Goal: Transaction & Acquisition: Purchase product/service

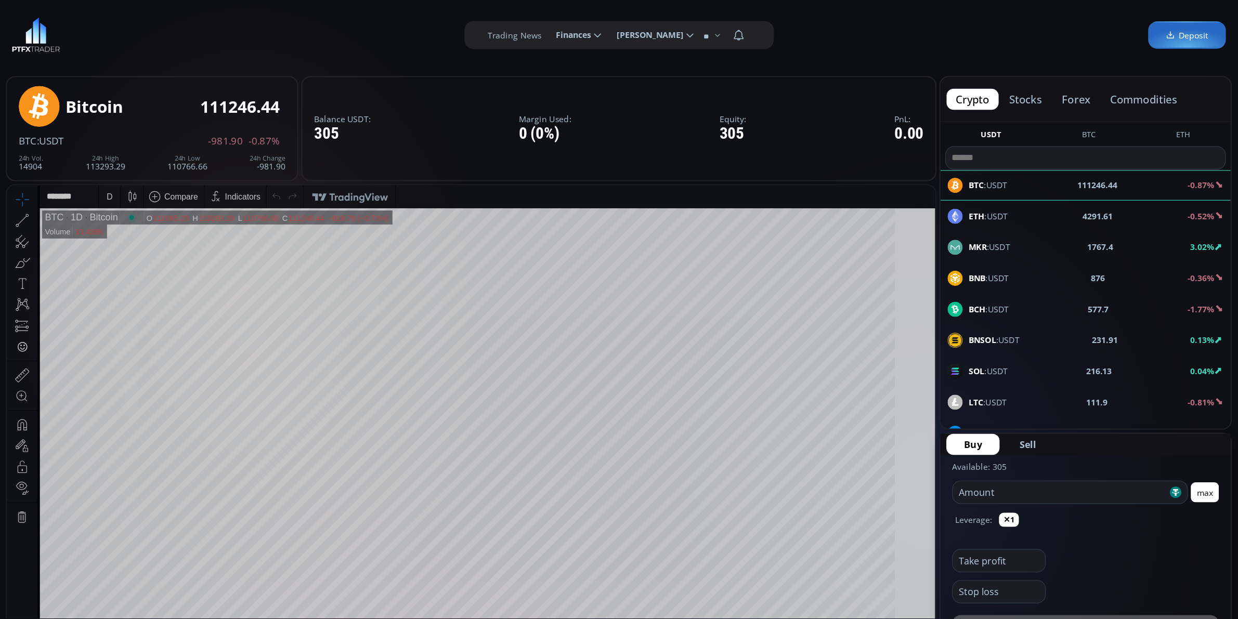
scroll to position [141, 0]
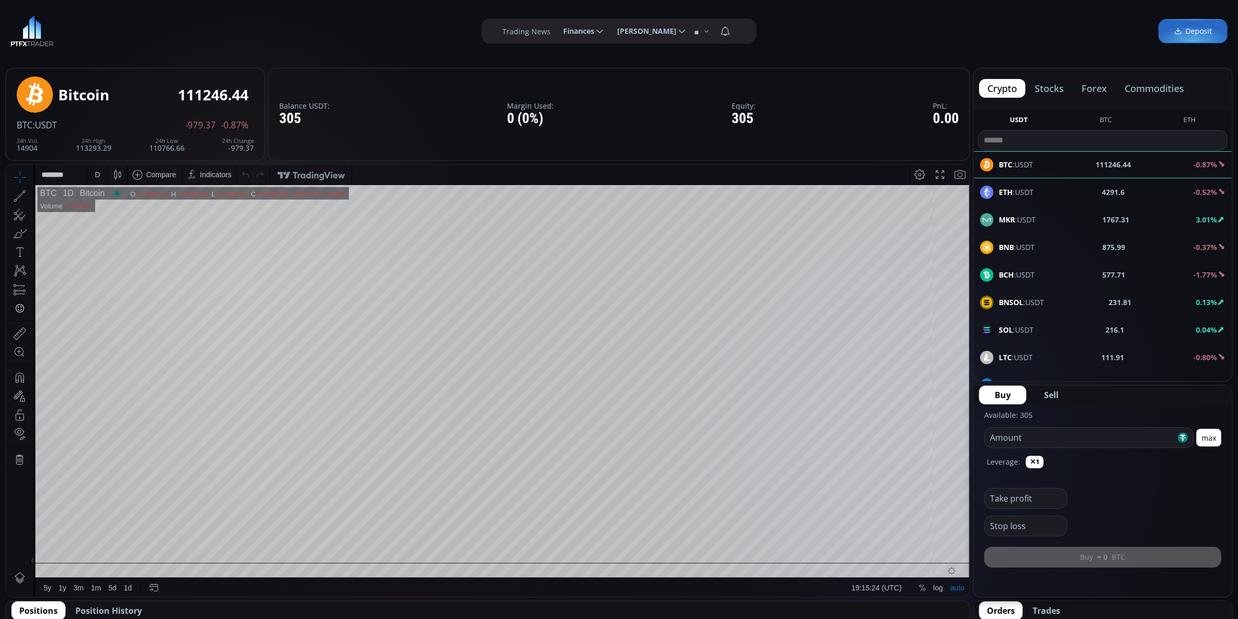
click at [97, 170] on div "D" at bounding box center [97, 174] width 5 height 8
click at [152, 287] on div "Hours" at bounding box center [124, 281] width 73 height 11
click at [145, 294] on div "Days" at bounding box center [124, 297] width 73 height 11
click at [153, 249] on div "15 minutes" at bounding box center [123, 245] width 63 height 8
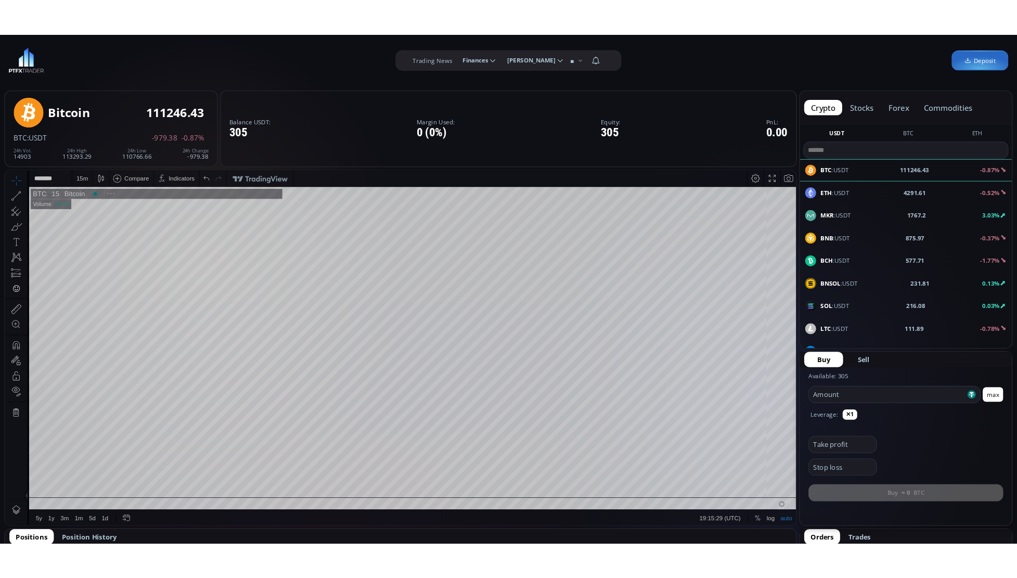
scroll to position [146, 0]
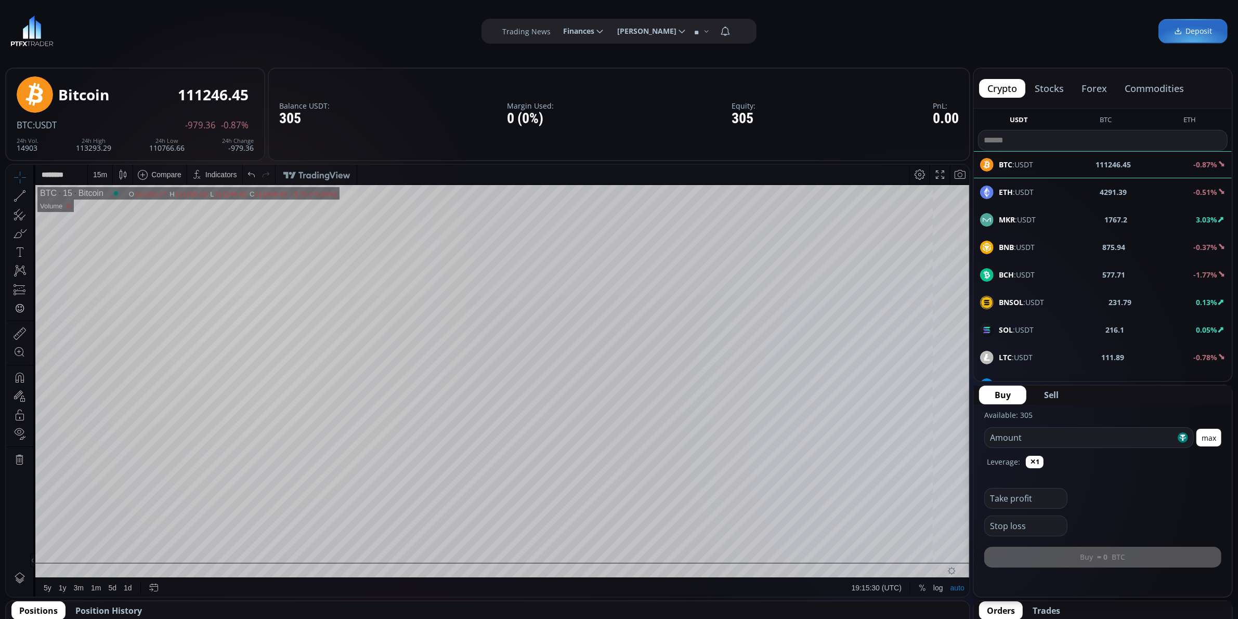
click at [105, 166] on div "15 m" at bounding box center [100, 174] width 14 height 20
click at [150, 282] on icon at bounding box center [152, 282] width 4 height 2
click at [137, 298] on div "1 hour" at bounding box center [123, 298] width 63 height 8
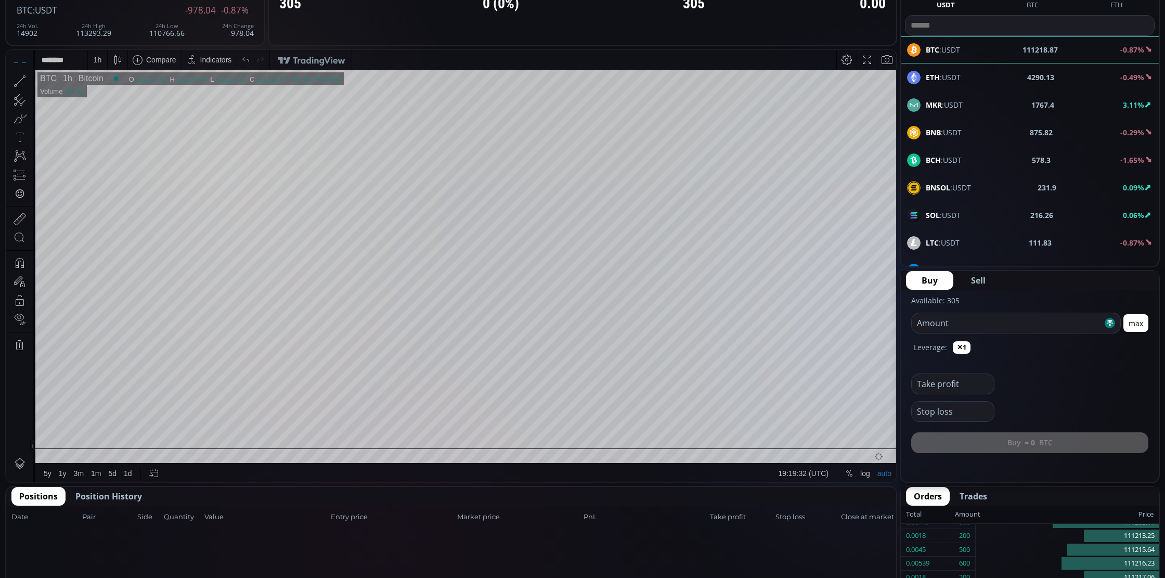
scroll to position [0, 0]
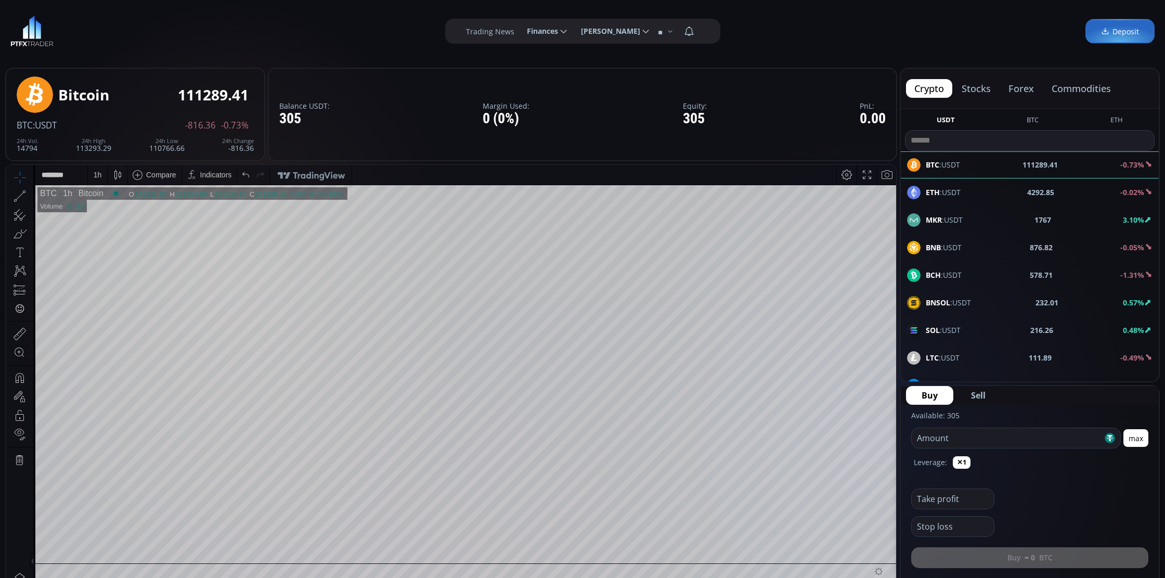
click at [930, 199] on div "ETH :USDT 4292.85 -0.02%" at bounding box center [1030, 192] width 258 height 27
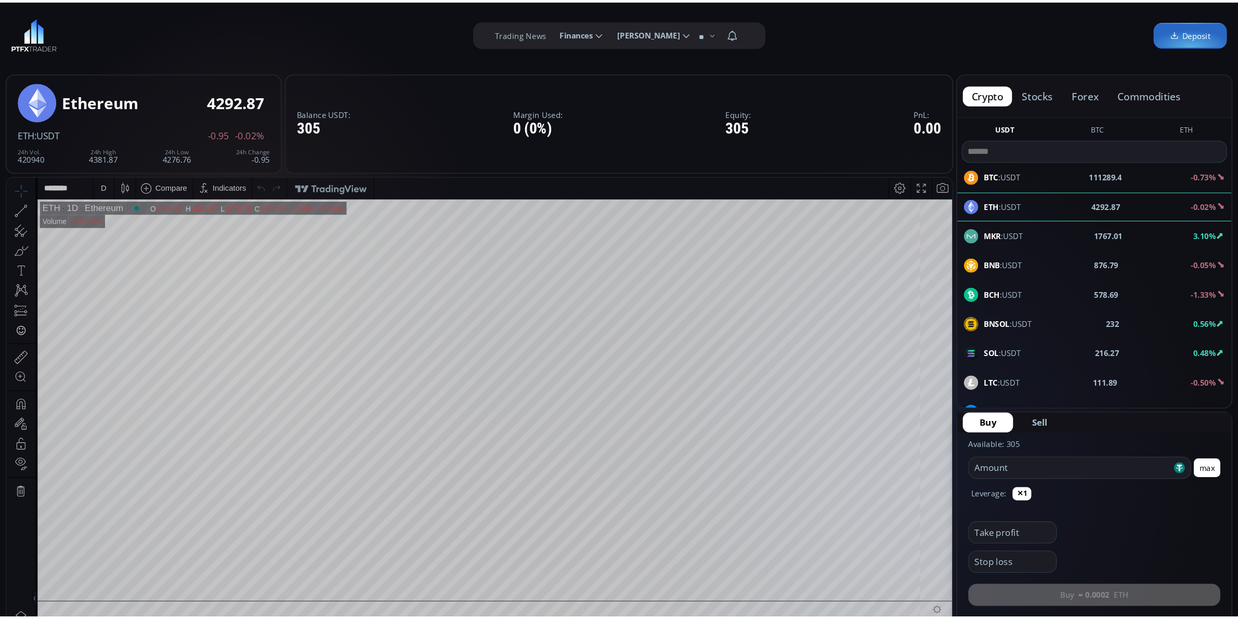
scroll to position [65, 0]
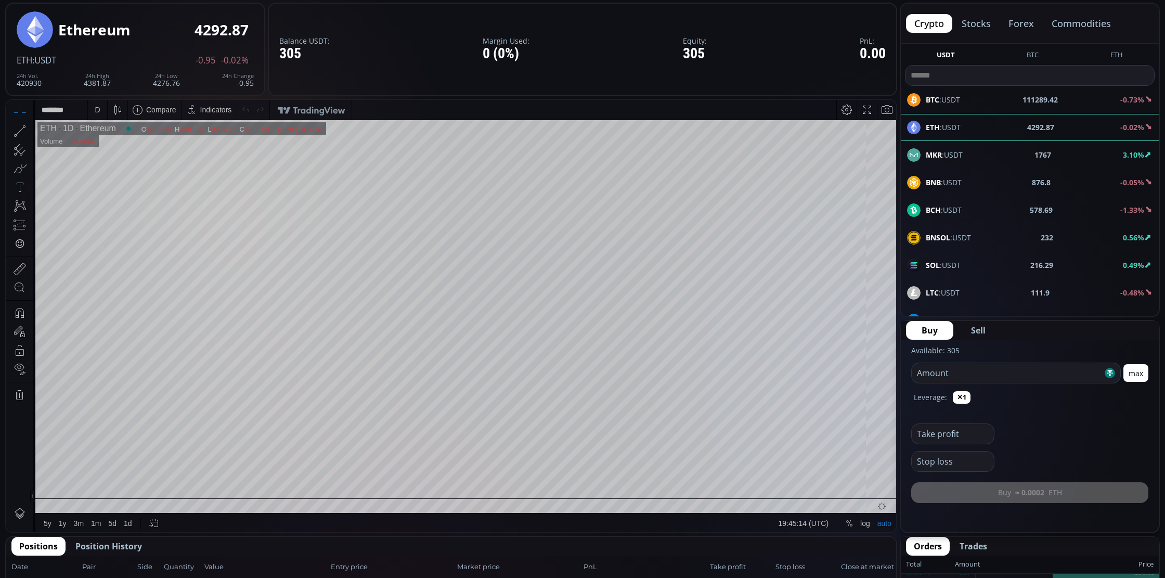
click at [88, 109] on div "D" at bounding box center [97, 110] width 19 height 20
click at [130, 153] on div "1 minute" at bounding box center [124, 147] width 73 height 17
click at [98, 112] on div "1 m" at bounding box center [98, 110] width 10 height 8
click at [132, 181] on div "15 minutes" at bounding box center [123, 181] width 63 height 8
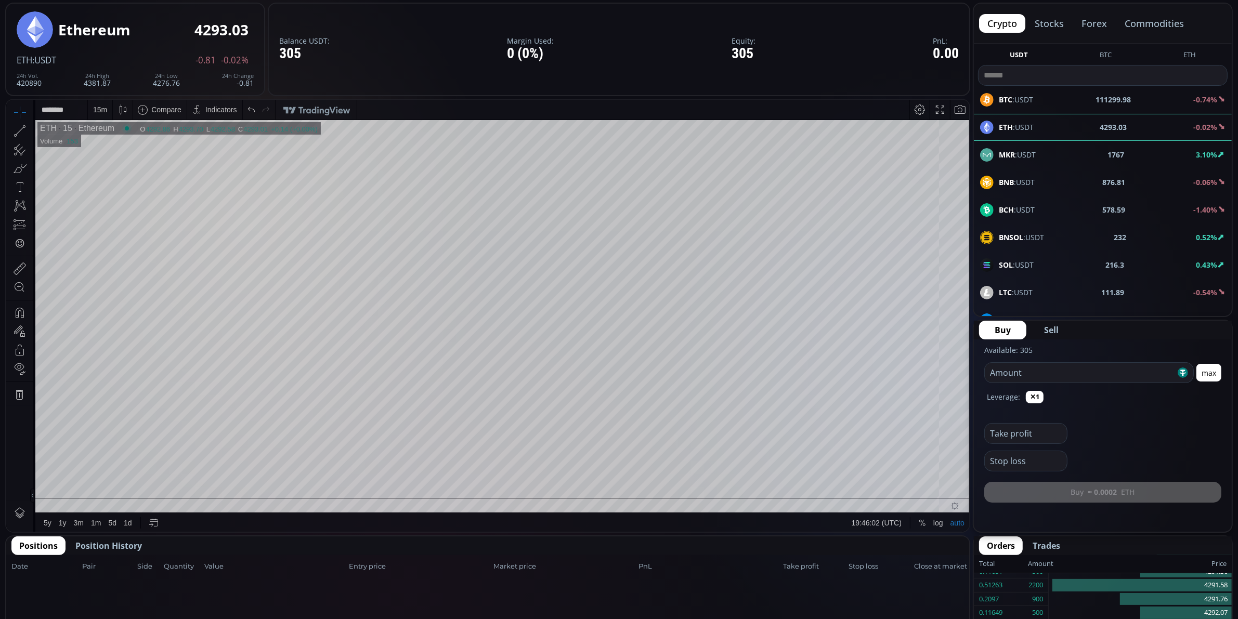
click at [23, 129] on icon at bounding box center [19, 130] width 15 height 15
click at [15, 131] on icon at bounding box center [19, 130] width 15 height 15
click at [9, 129] on div at bounding box center [19, 130] width 27 height 19
click at [23, 123] on icon at bounding box center [24, 119] width 9 height 9
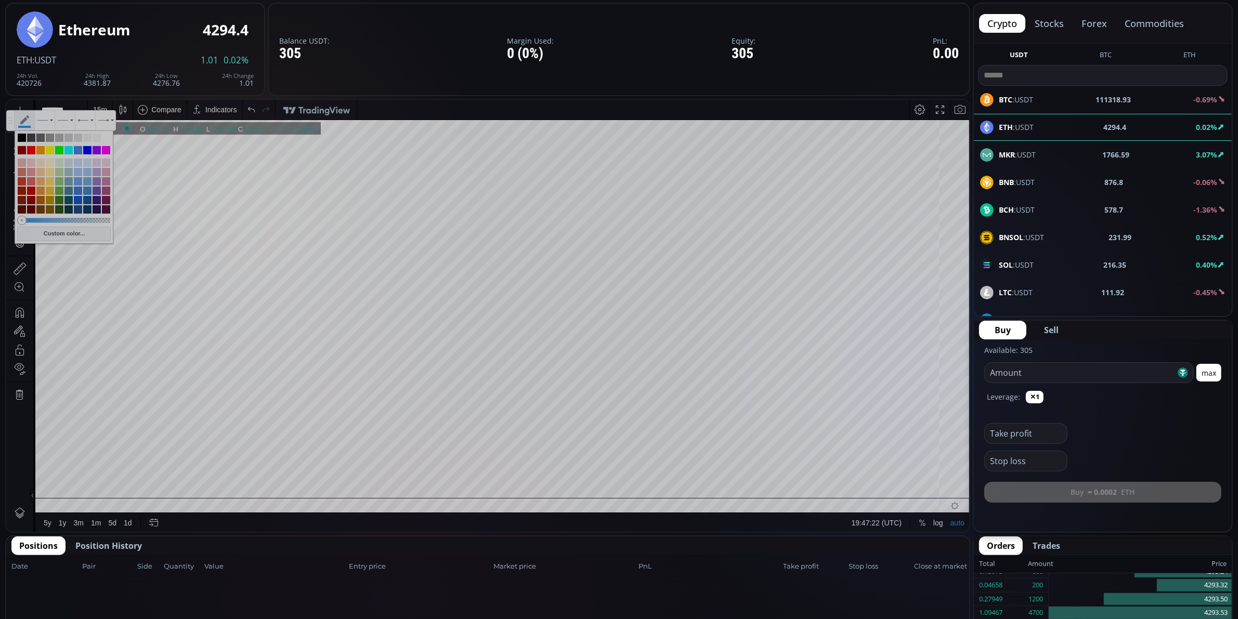
click at [30, 147] on div at bounding box center [31, 150] width 8 height 8
type input "**********"
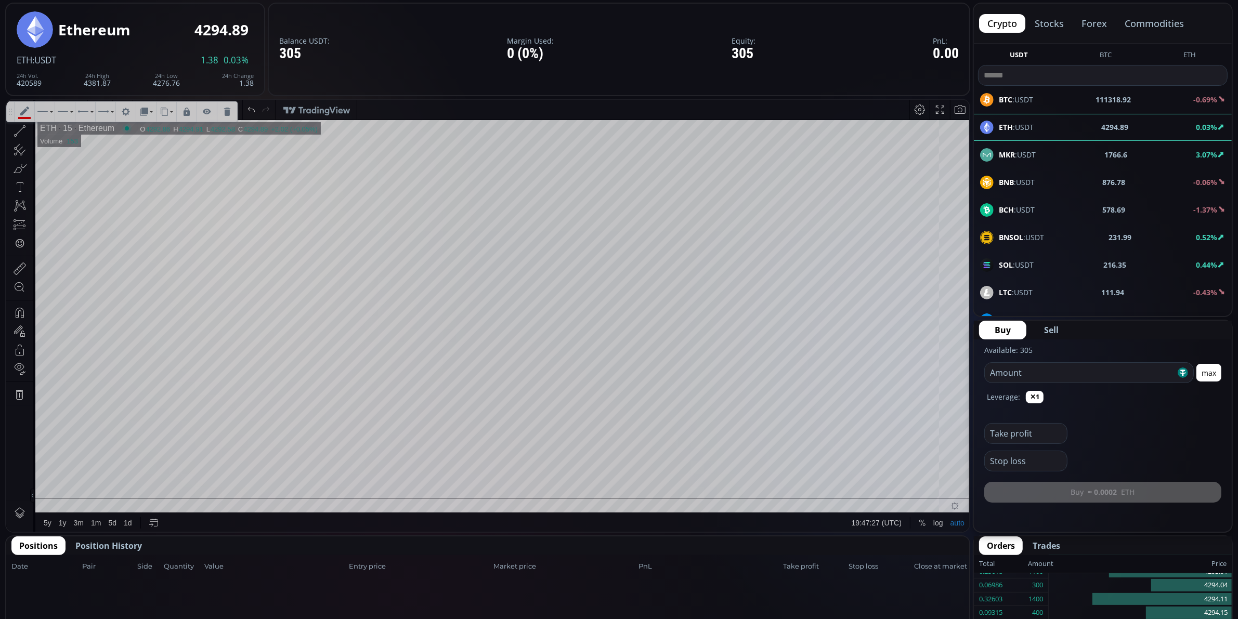
click at [18, 132] on icon at bounding box center [20, 131] width 8 height 8
click at [25, 113] on icon at bounding box center [25, 111] width 20 height 20
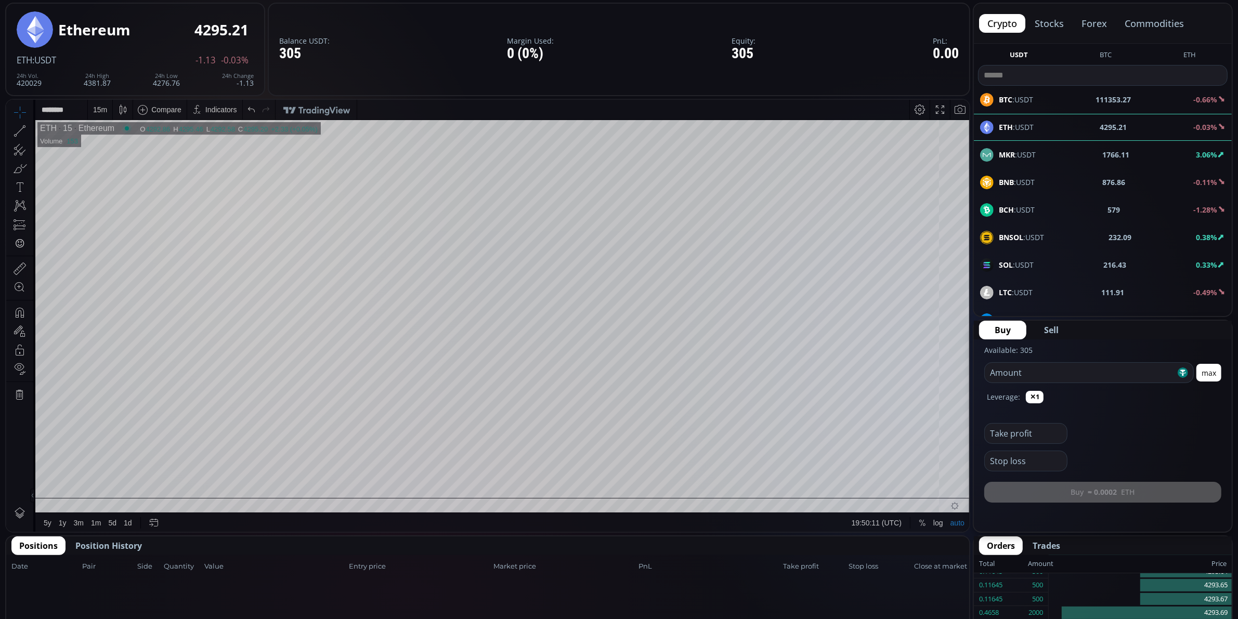
click at [95, 108] on div "15 m" at bounding box center [100, 109] width 14 height 8
click at [129, 194] on div "30 minutes" at bounding box center [111, 197] width 35 height 8
click at [681, 9] on div "Balance USDT: 305 Margin Used: 0 (0%) Equity: 305 PnL: 0.00" at bounding box center [619, 50] width 703 height 94
click at [96, 105] on div "30 m" at bounding box center [100, 109] width 14 height 8
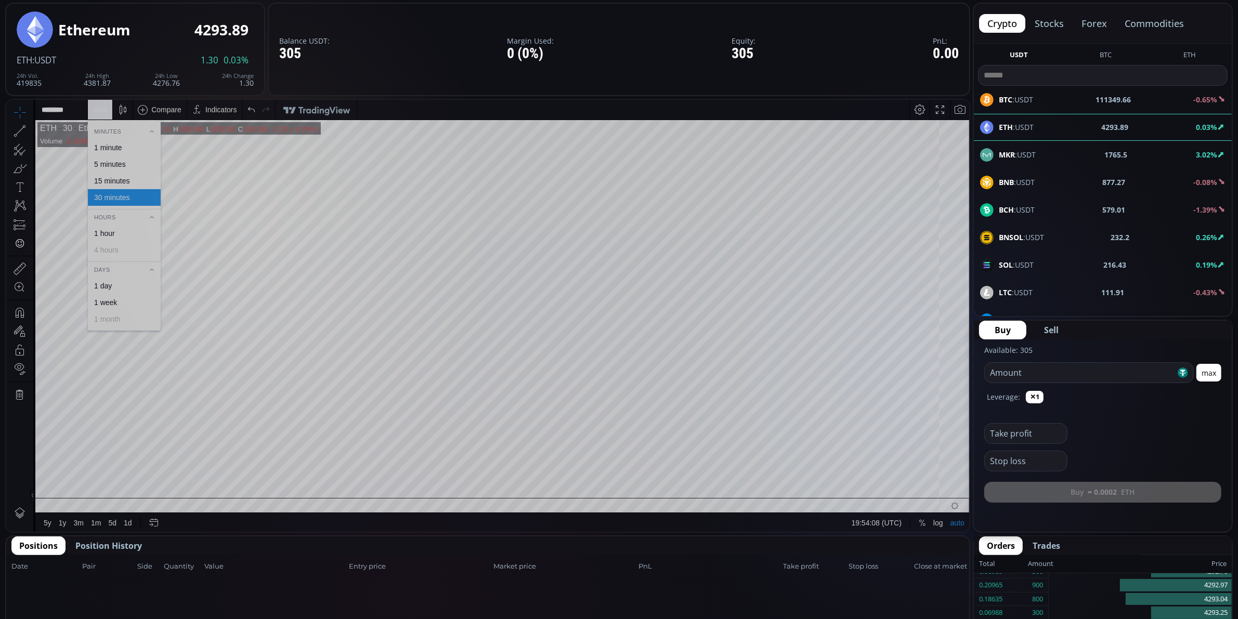
click at [124, 157] on div "5 minutes" at bounding box center [124, 163] width 73 height 17
click at [101, 106] on div "5 m" at bounding box center [98, 109] width 10 height 8
click at [113, 141] on div "1 minute" at bounding box center [124, 147] width 73 height 17
click at [954, 340] on tr "ETH 1 Ethereum O 4326.59 H 4327.20 L 4323.64 C 4325.82 4325.82 −0.77 (−0.02%) 1…" at bounding box center [502, 309] width 935 height 378
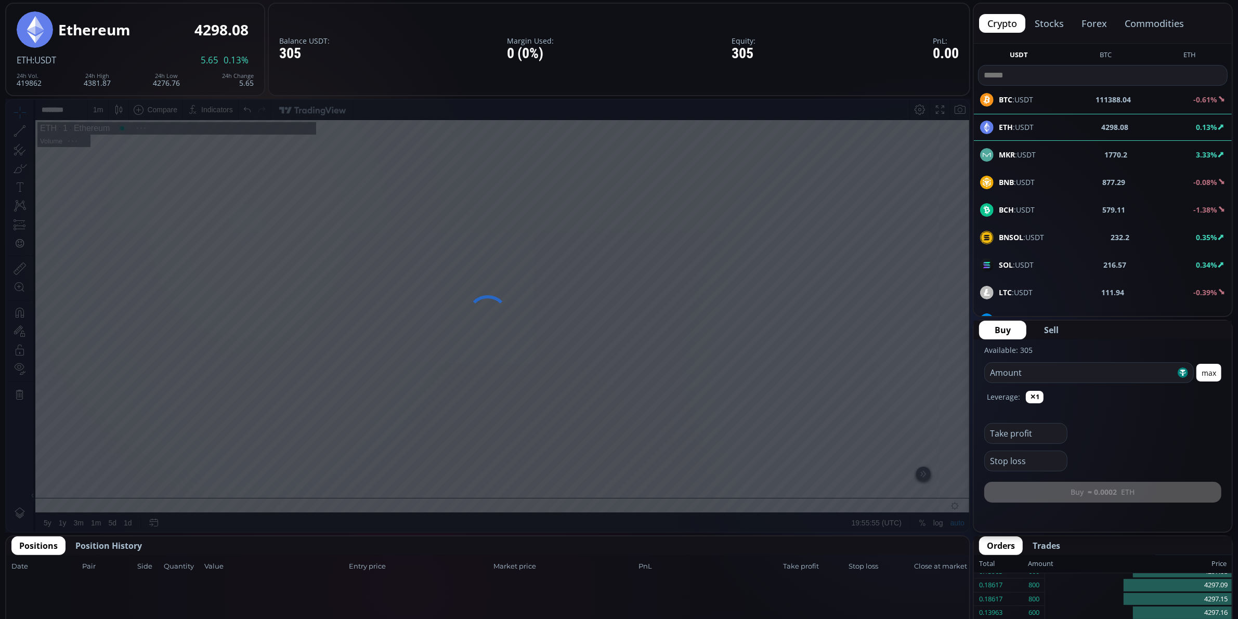
drag, startPoint x: 398, startPoint y: 382, endPoint x: 738, endPoint y: 379, distance: 340.6
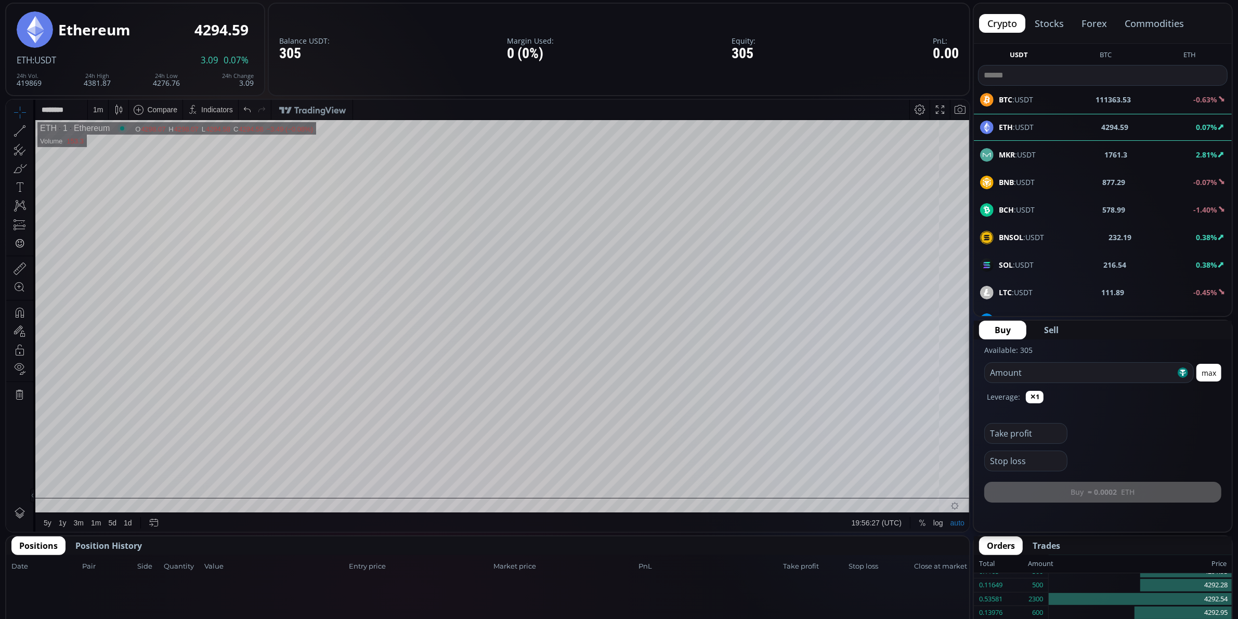
click at [100, 106] on div "1 m" at bounding box center [98, 109] width 10 height 8
click at [119, 167] on div "5 minutes" at bounding box center [110, 164] width 32 height 8
click at [93, 102] on div "5 m" at bounding box center [98, 109] width 10 height 20
click at [114, 145] on div "1 minute" at bounding box center [108, 147] width 28 height 8
click at [1127, 380] on input "number" at bounding box center [1080, 373] width 191 height 20
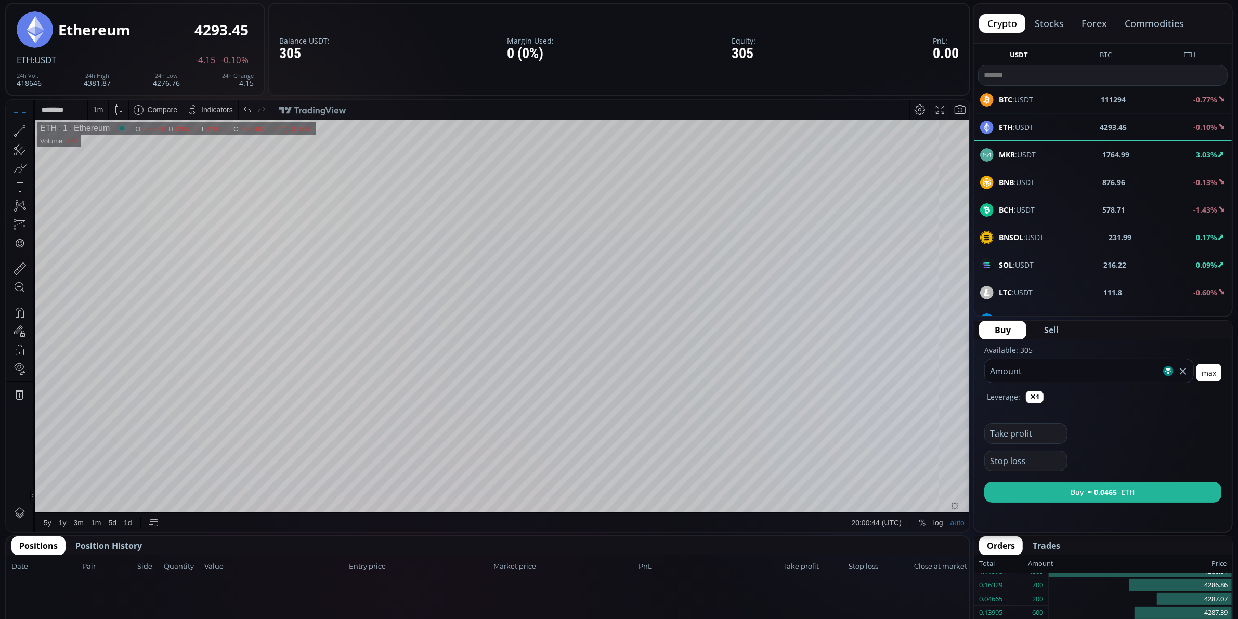
type input "***"
click at [1056, 431] on input "text" at bounding box center [1023, 434] width 77 height 20
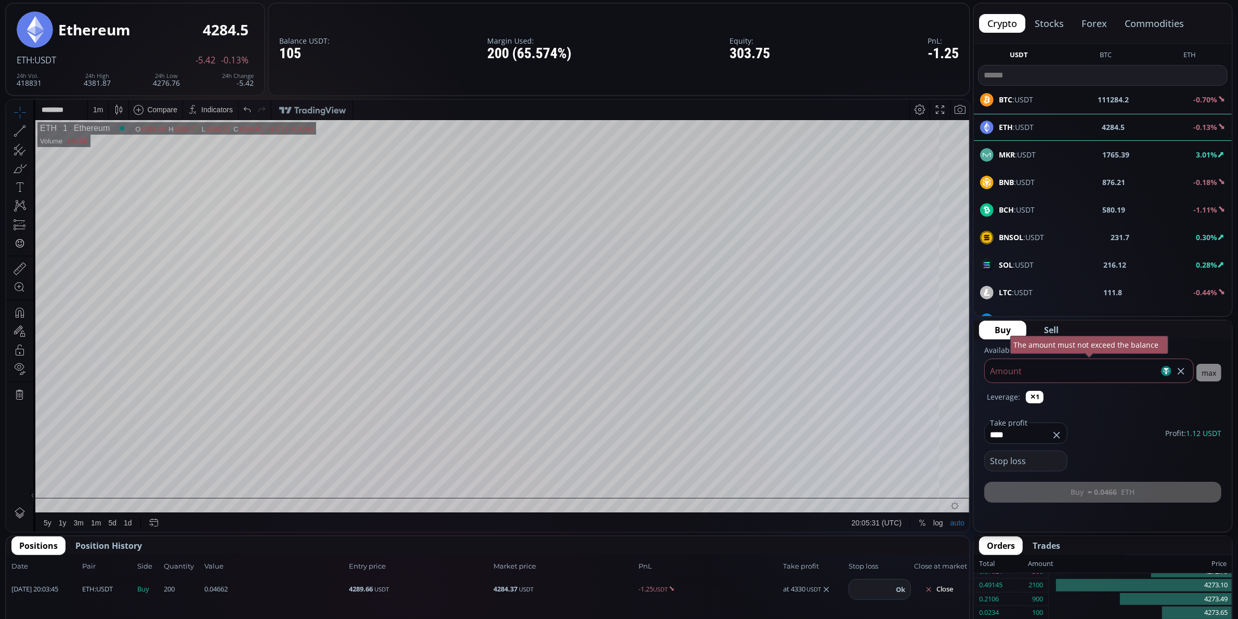
type input "****"
